Goal: Navigation & Orientation: Find specific page/section

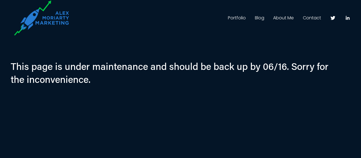
drag, startPoint x: 265, startPoint y: 68, endPoint x: 279, endPoint y: 73, distance: 15.2
click at [279, 73] on h3 "This page is under maintenance and should be back up by 06/16. Sorry for the in…" at bounding box center [173, 73] width 325 height 26
click at [260, 72] on h3 "This page is under maintenance and should be back up by 06/16. Sorry for the in…" at bounding box center [173, 73] width 325 height 26
drag, startPoint x: 261, startPoint y: 70, endPoint x: 281, endPoint y: 70, distance: 19.8
click at [281, 70] on h3 "This page is under maintenance and should be back up by 06/16. Sorry for the in…" at bounding box center [173, 73] width 325 height 26
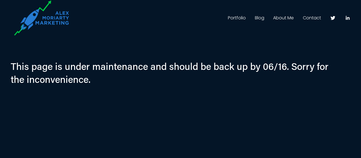
click at [228, 19] on div "Portfolio Blog About Me Contact" at bounding box center [205, 18] width 231 height 9
click at [233, 18] on link "Portfolio" at bounding box center [237, 18] width 18 height 9
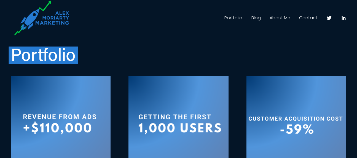
click at [223, 42] on div "Portfolio" at bounding box center [178, 51] width 357 height 28
click at [281, 17] on link "About Me" at bounding box center [280, 18] width 21 height 9
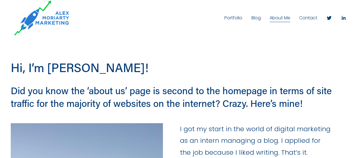
click at [304, 19] on link "Contact" at bounding box center [308, 18] width 18 height 9
